Goal: Find specific page/section: Find specific page/section

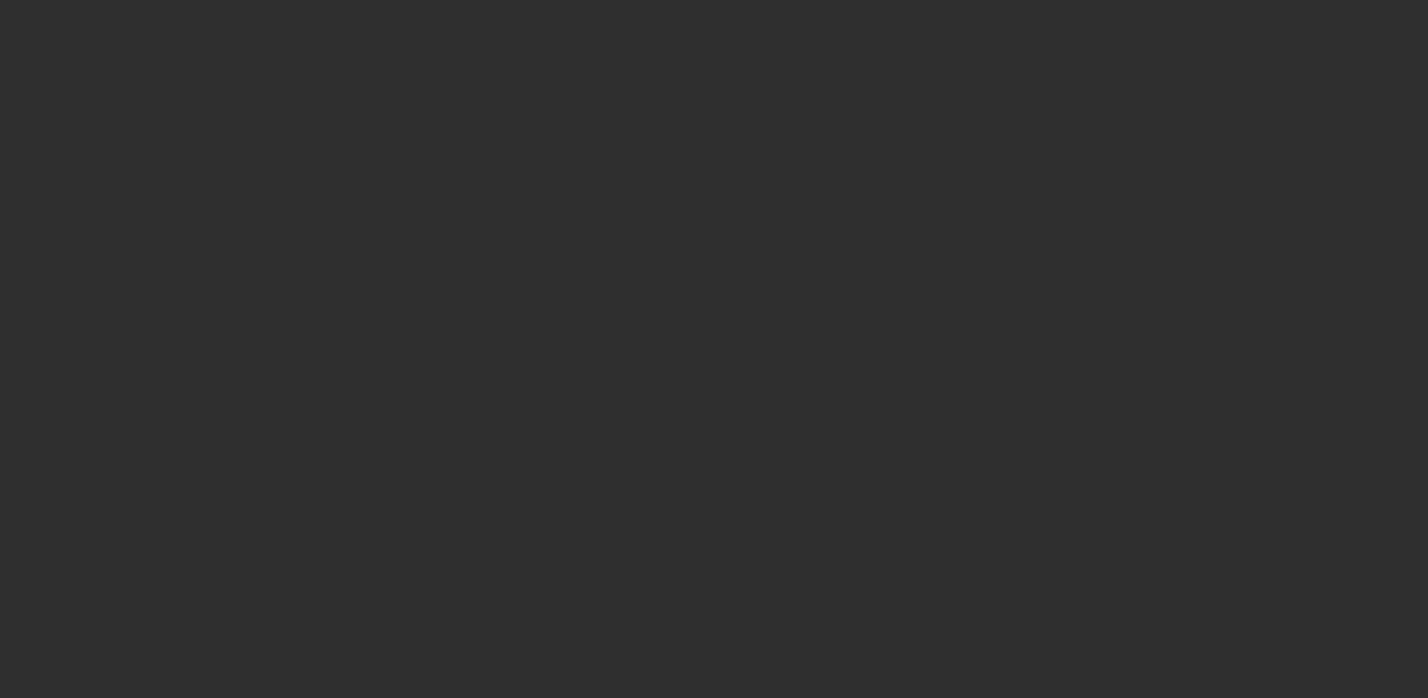
select select "10"
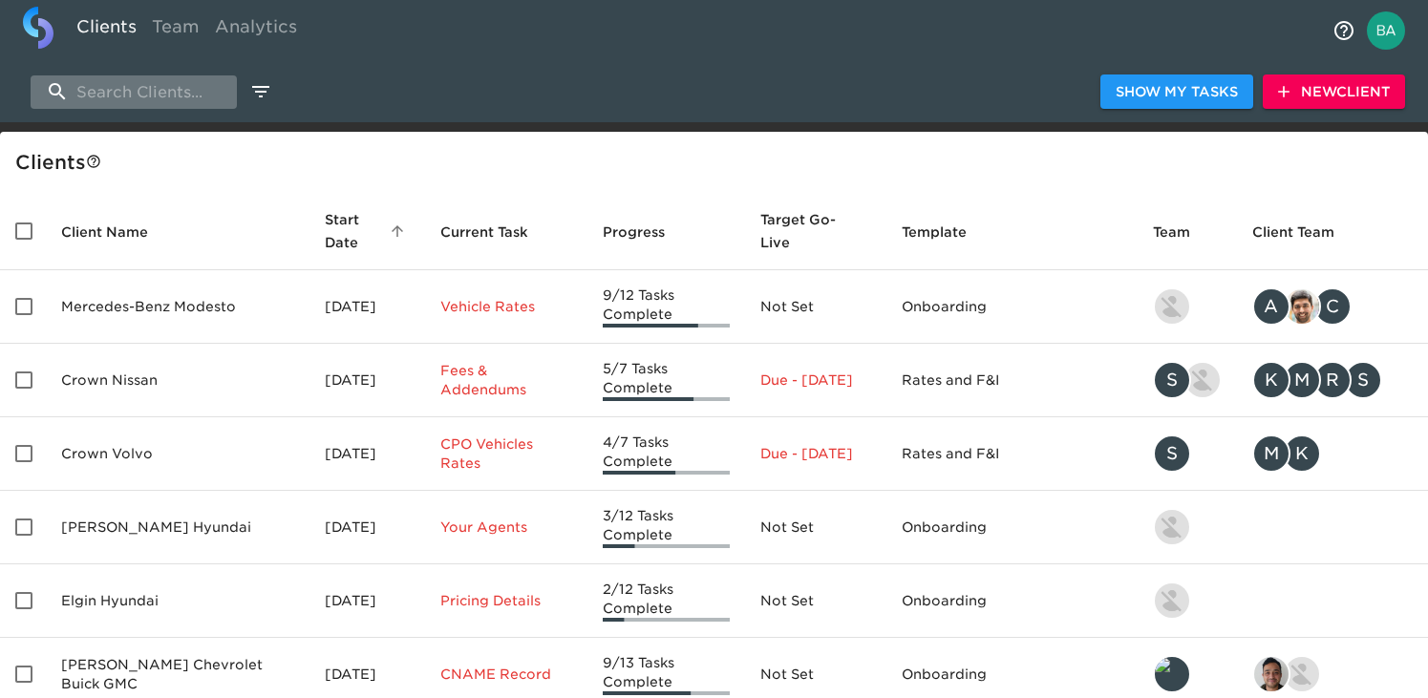
click at [106, 94] on input "search" at bounding box center [134, 91] width 206 height 33
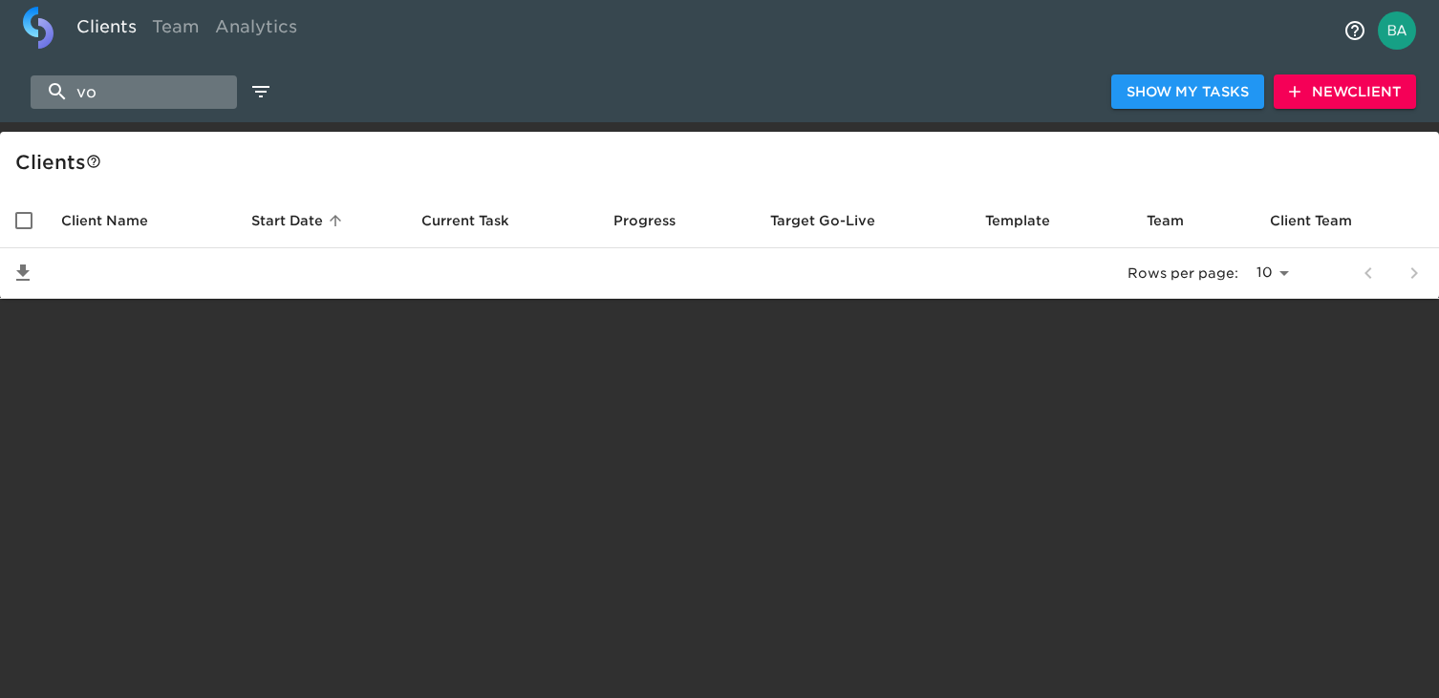
type input "v"
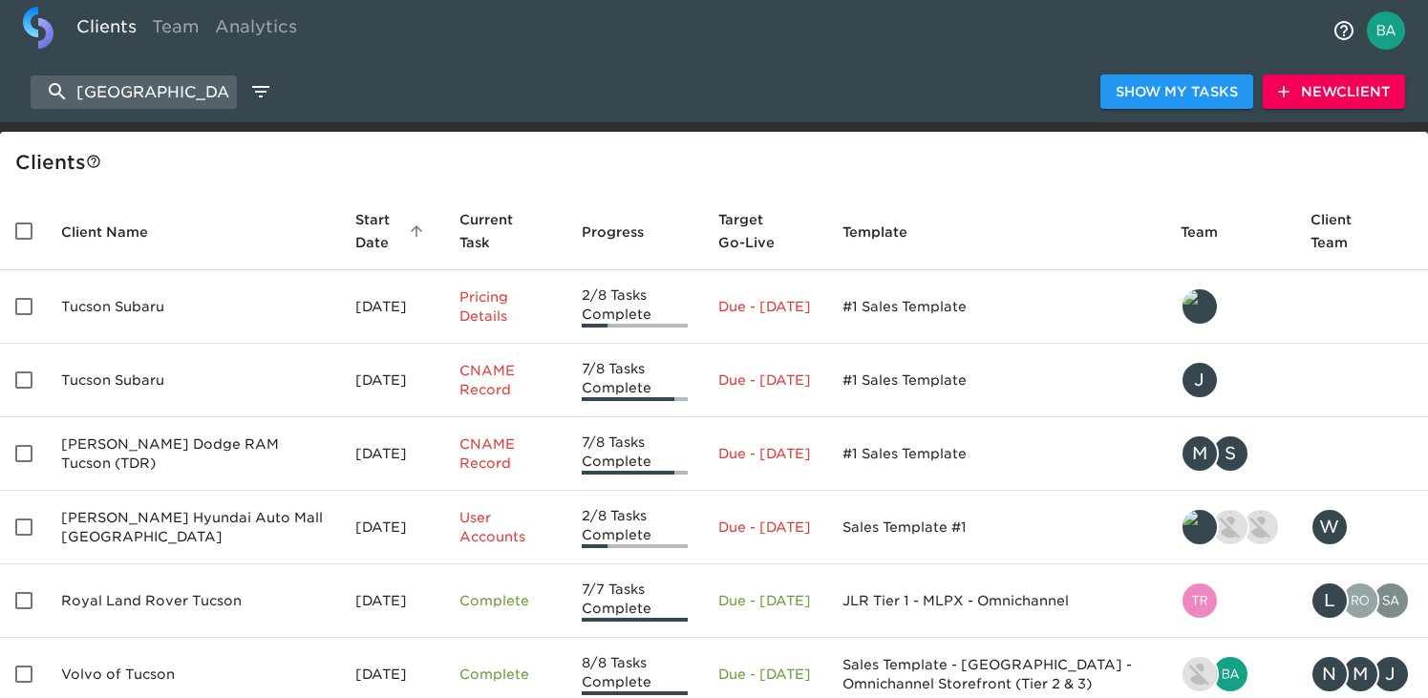
scroll to position [125, 0]
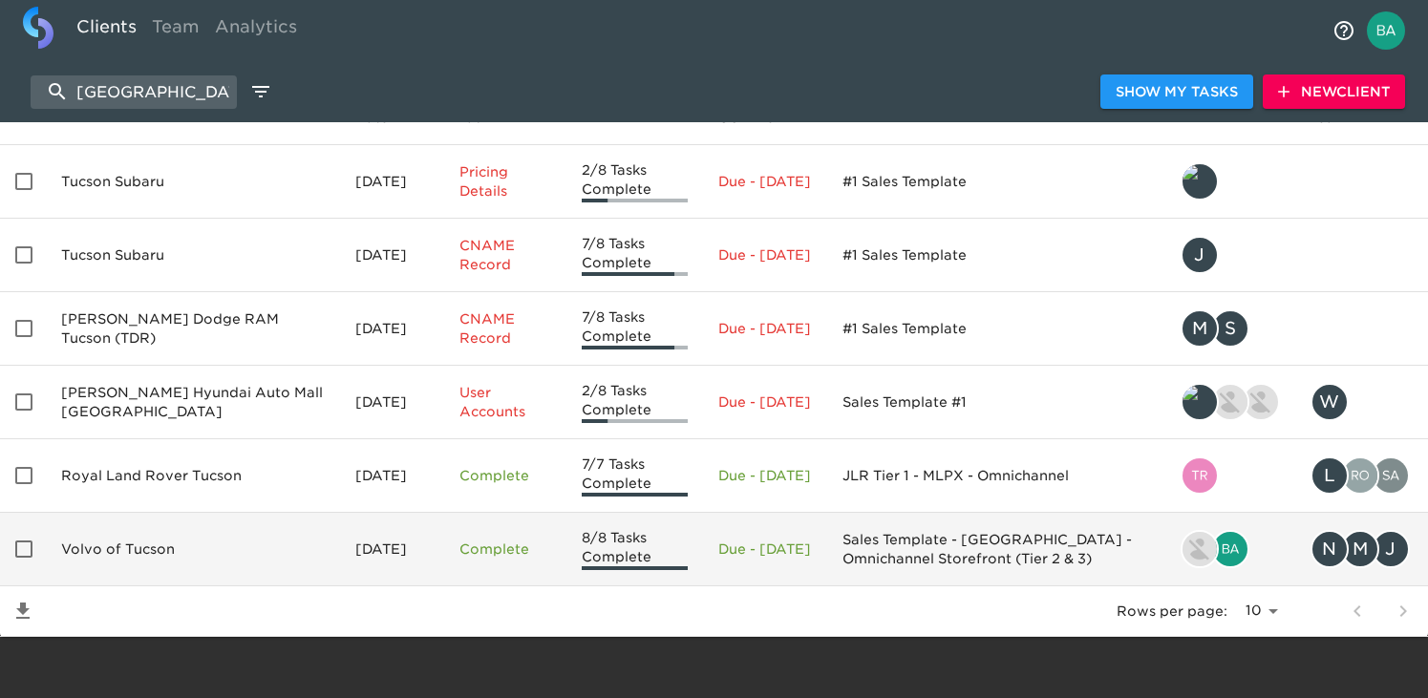
type input "[GEOGRAPHIC_DATA]"
click at [121, 541] on td "Volvo of Tucson" at bounding box center [193, 550] width 294 height 74
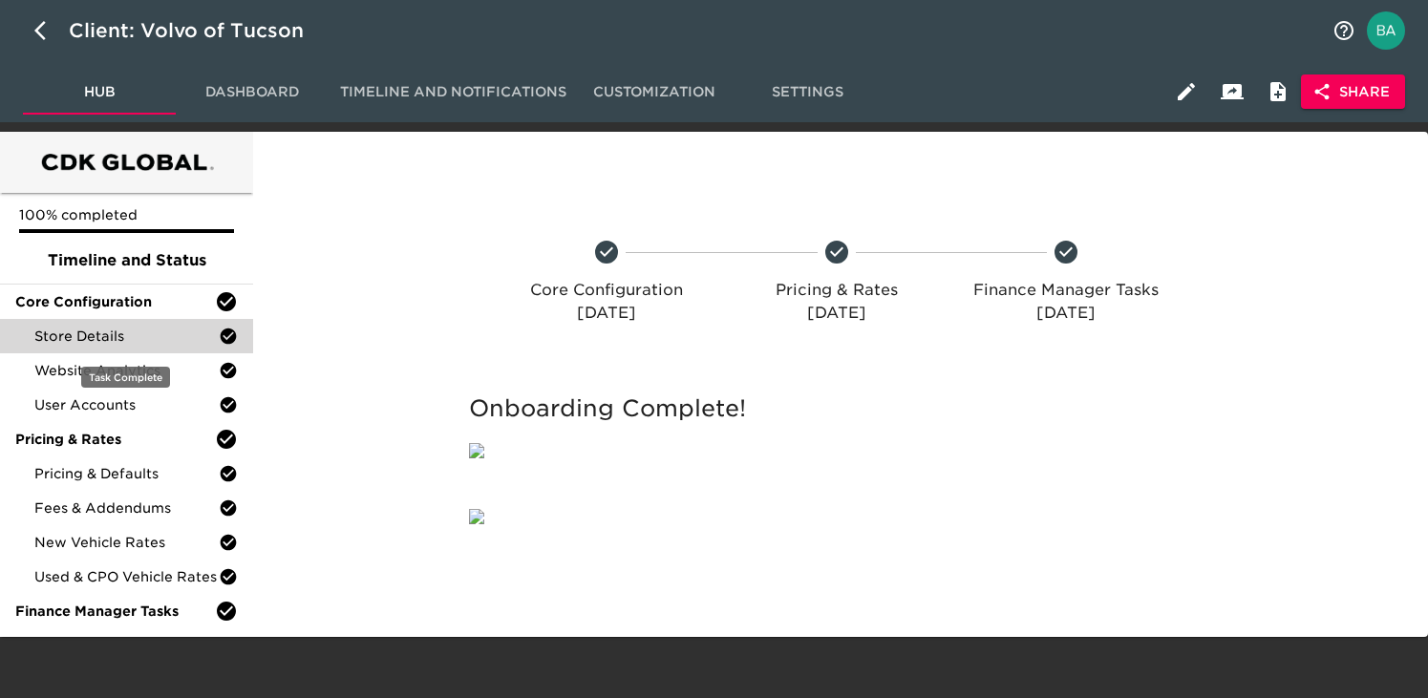
click at [142, 333] on span "Store Details" at bounding box center [126, 336] width 184 height 19
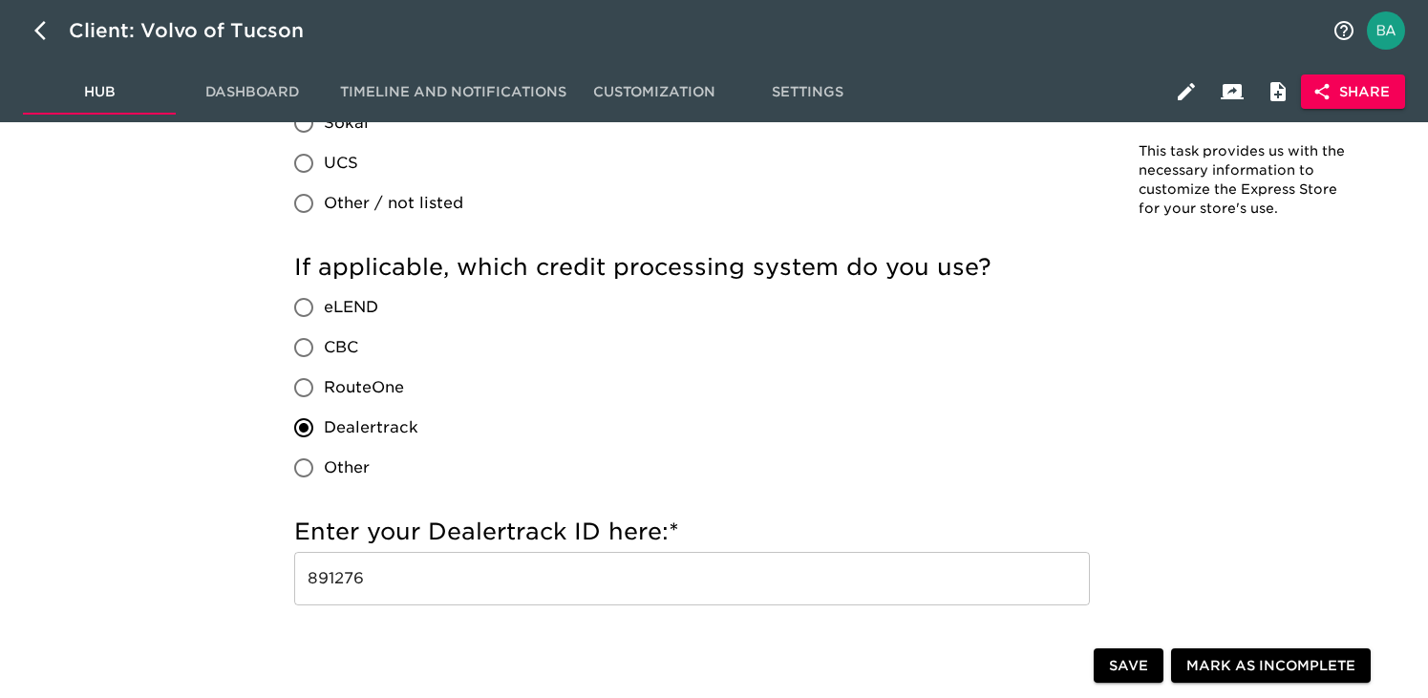
scroll to position [2001, 0]
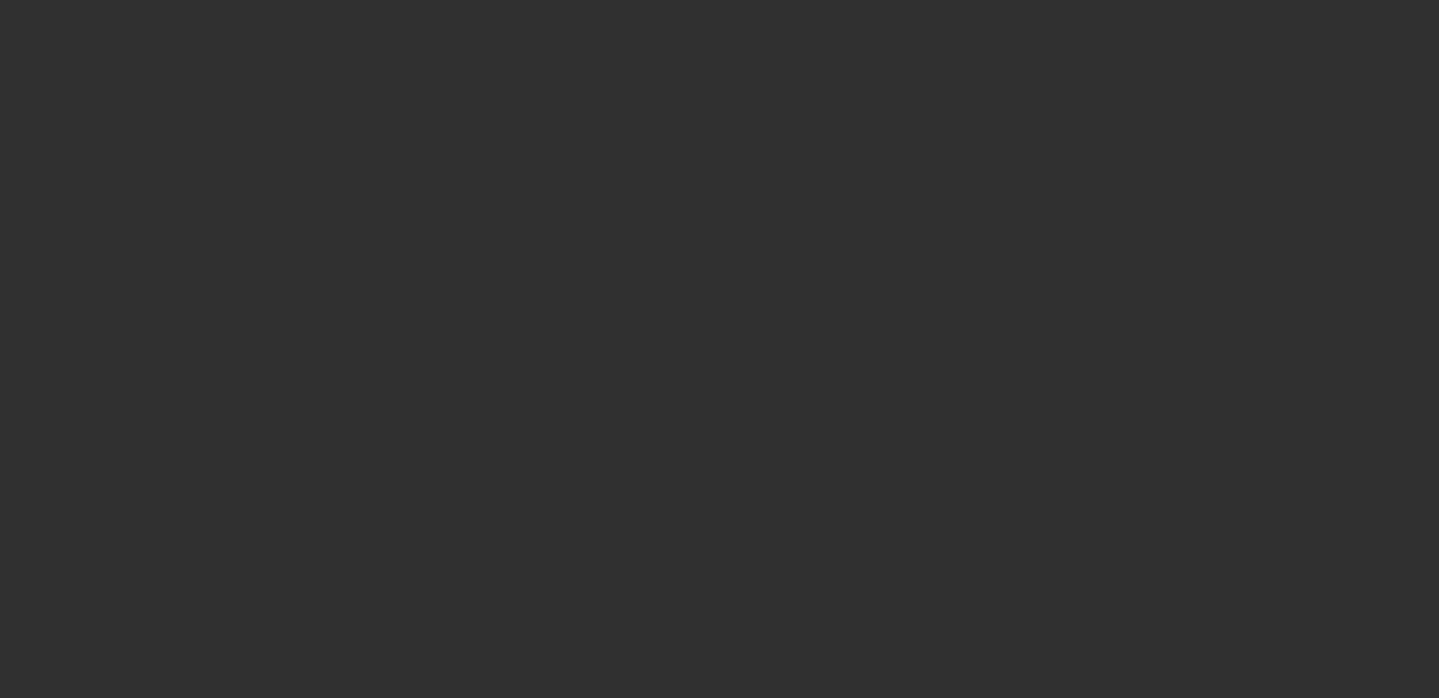
select select "10"
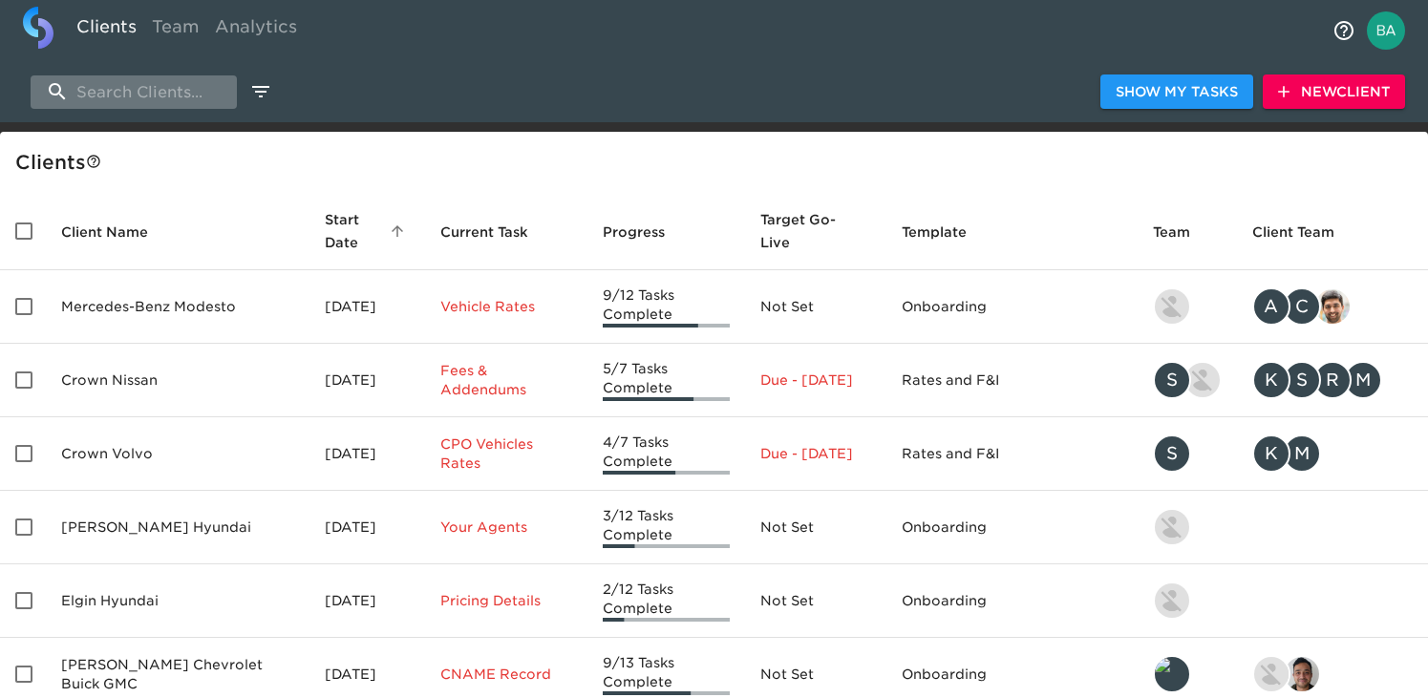
click at [144, 94] on input "search" at bounding box center [134, 91] width 206 height 33
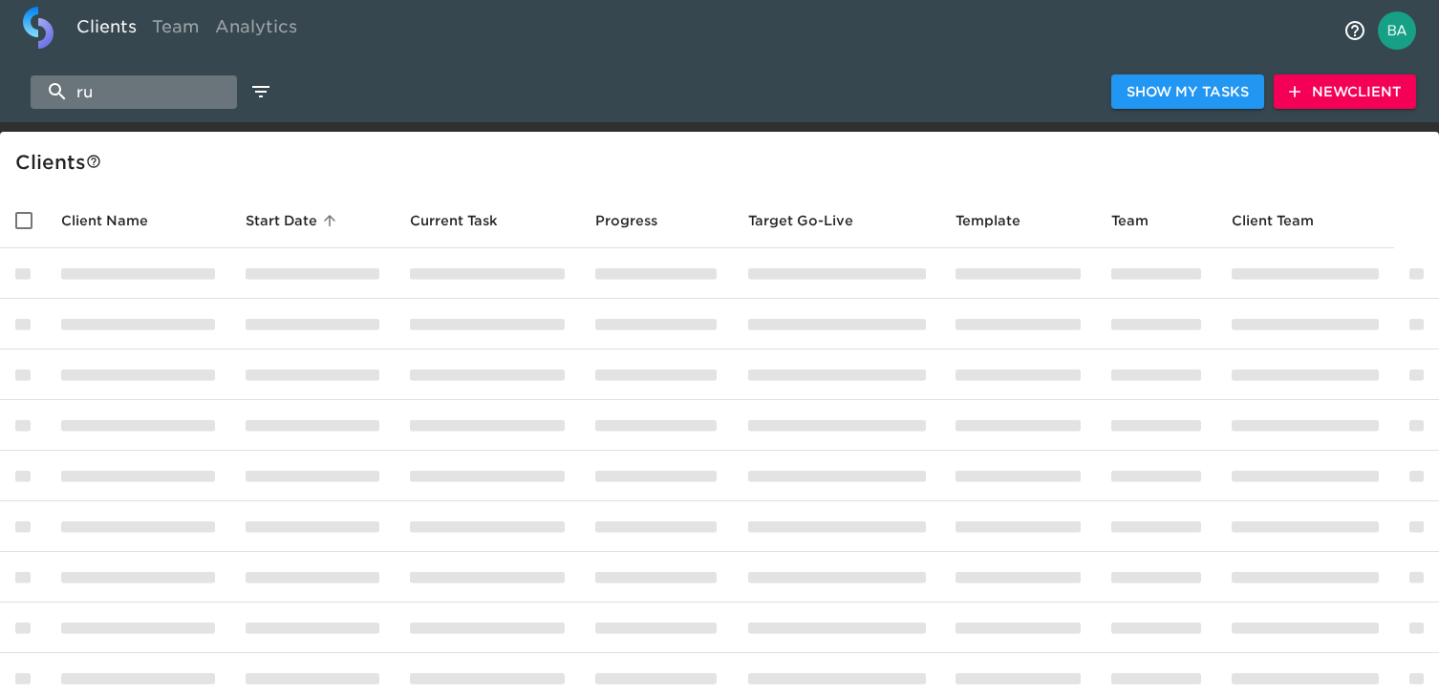
type input "r"
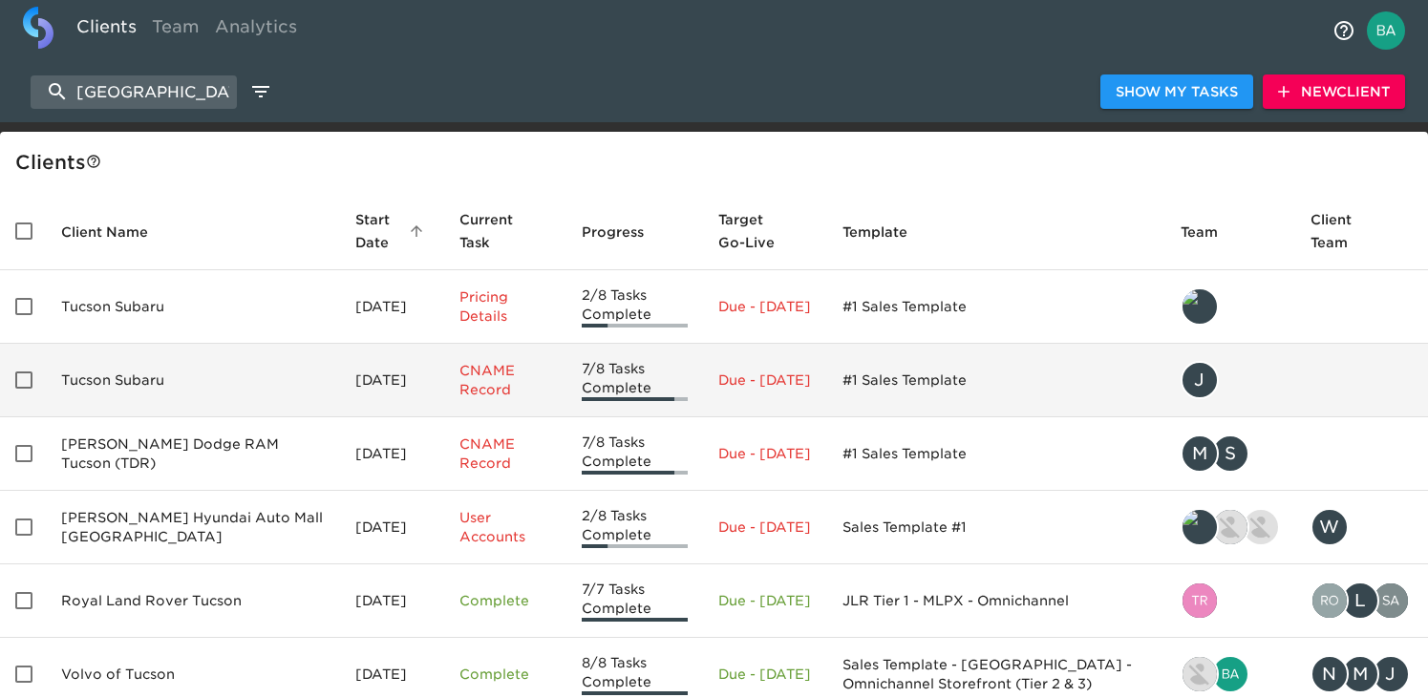
scroll to position [125, 0]
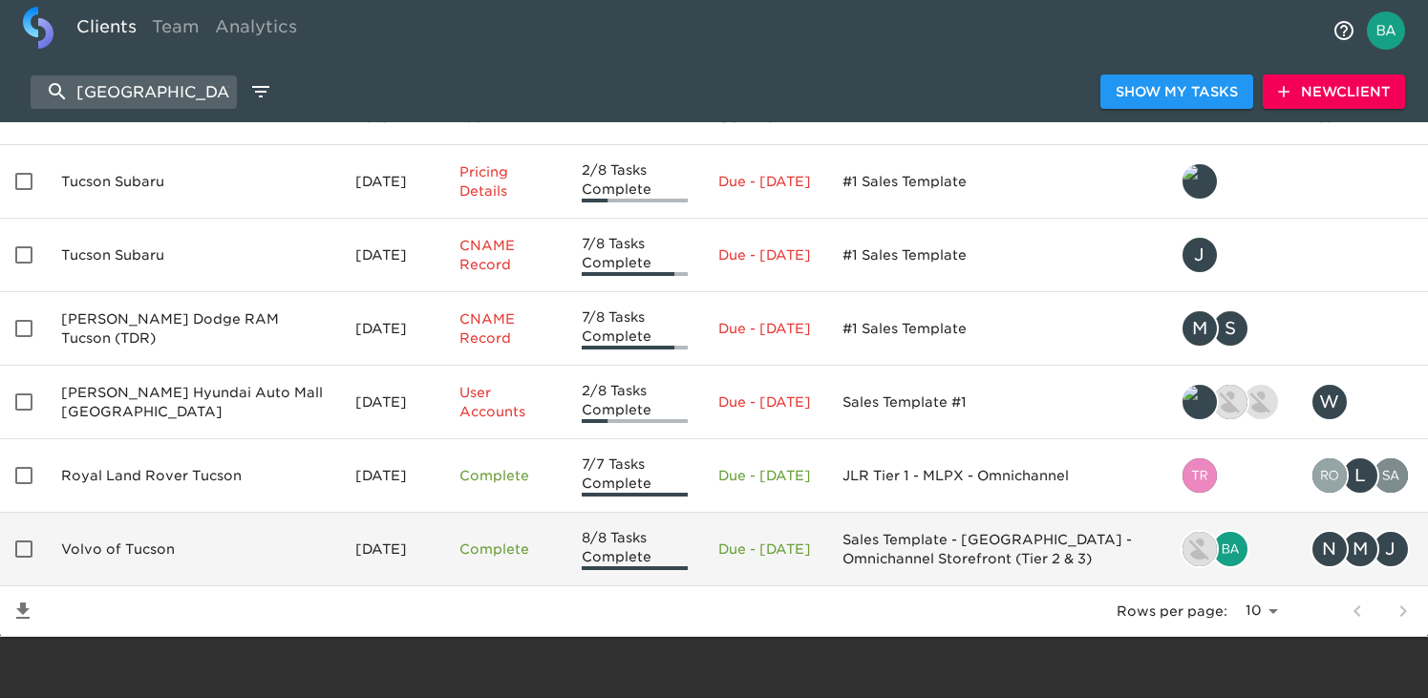
type input "[GEOGRAPHIC_DATA]"
click at [135, 543] on td "Volvo of Tucson" at bounding box center [193, 550] width 294 height 74
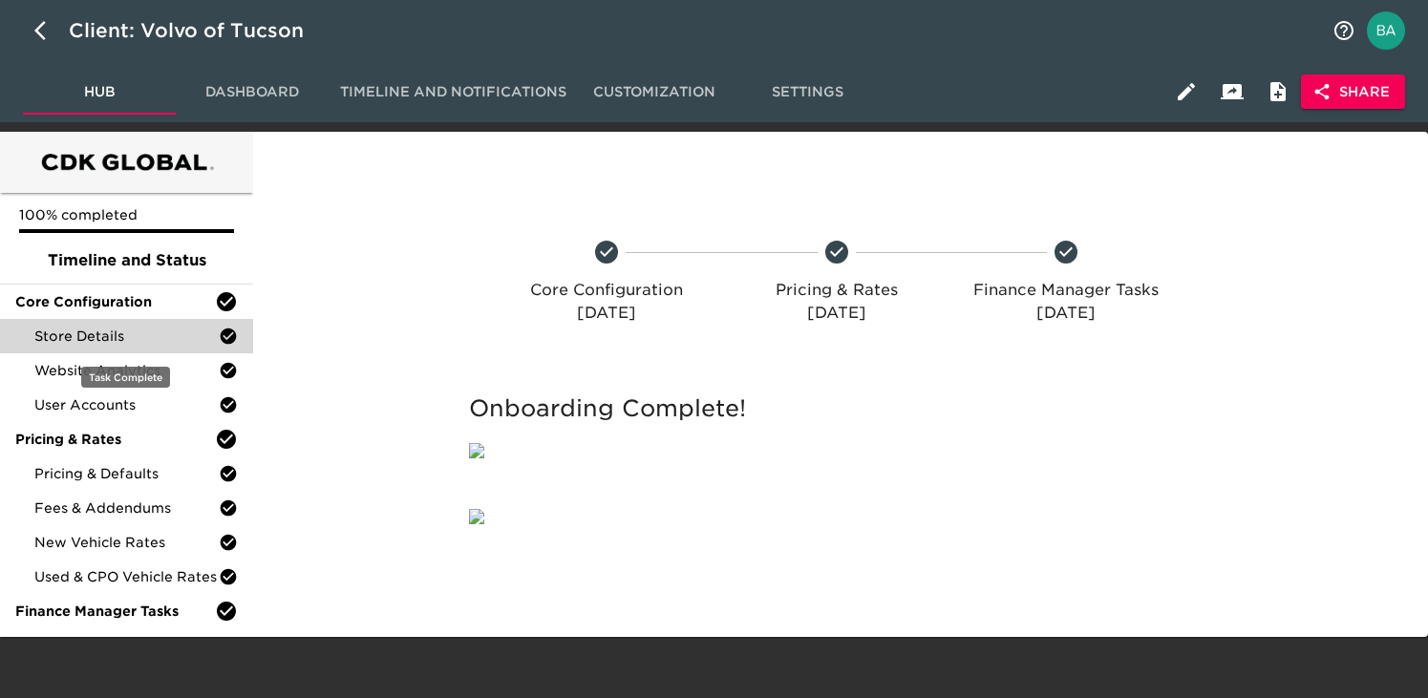
click at [78, 338] on span "Store Details" at bounding box center [126, 336] width 184 height 19
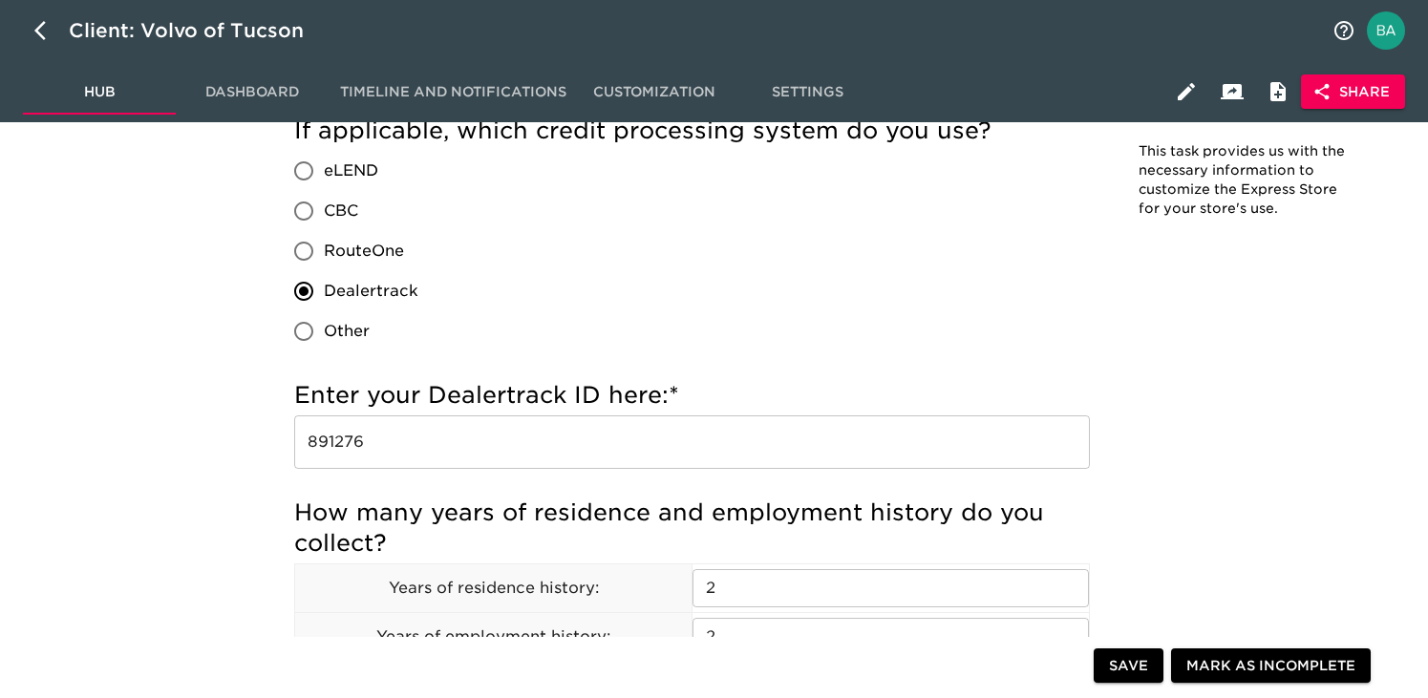
scroll to position [2161, 0]
